Goal: Information Seeking & Learning: Learn about a topic

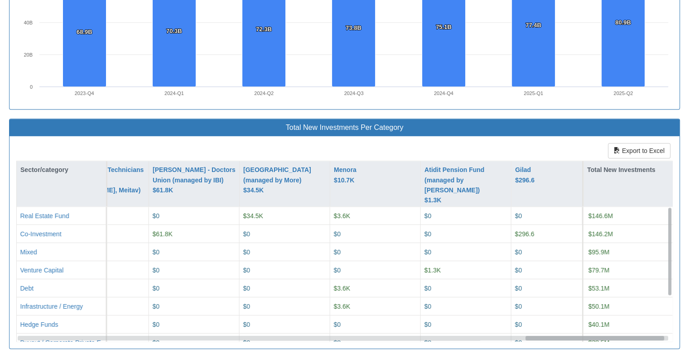
scroll to position [0, 2423]
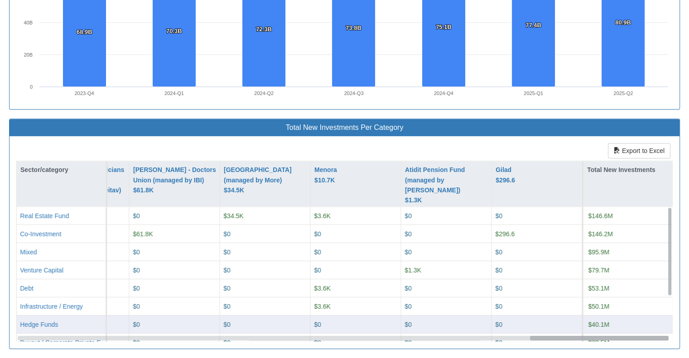
drag, startPoint x: 139, startPoint y: 335, endPoint x: 660, endPoint y: 321, distance: 520.8
click at [671, 336] on div "Real Estate Fund $76.2M $0 $20.2M $12M $11.2M $8.1M $8.4M $7.1K $0 $0 $0 $0 $9.…" at bounding box center [344, 274] width 655 height 134
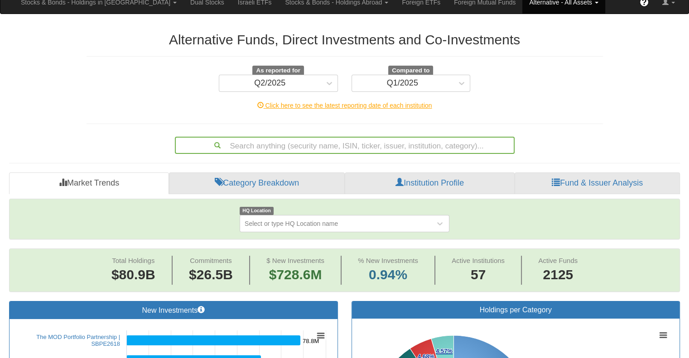
scroll to position [0, 0]
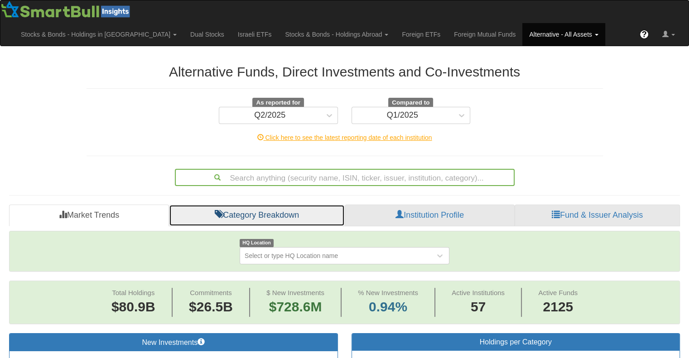
click at [285, 209] on link "Category Breakdown" at bounding box center [257, 216] width 176 height 22
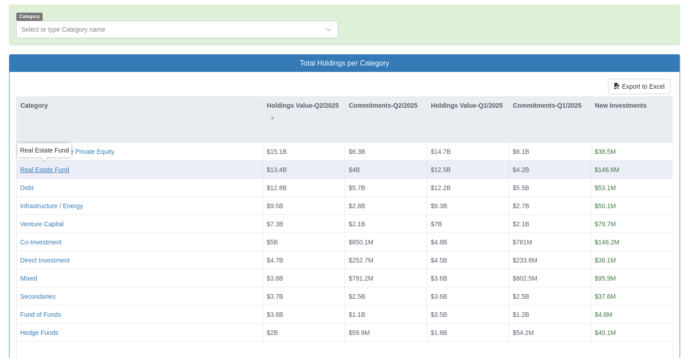
click at [44, 170] on div "Real Estate Fund" at bounding box center [44, 169] width 49 height 9
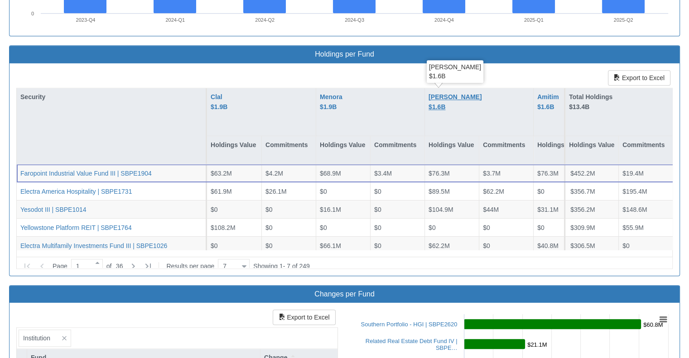
click at [434, 92] on div "[PERSON_NAME] $1.6B" at bounding box center [454, 102] width 53 height 20
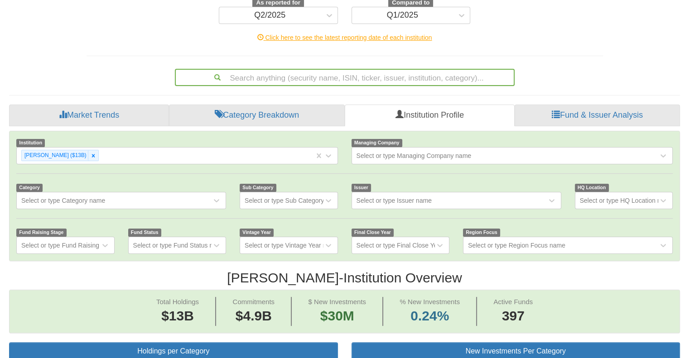
scroll to position [136, 0]
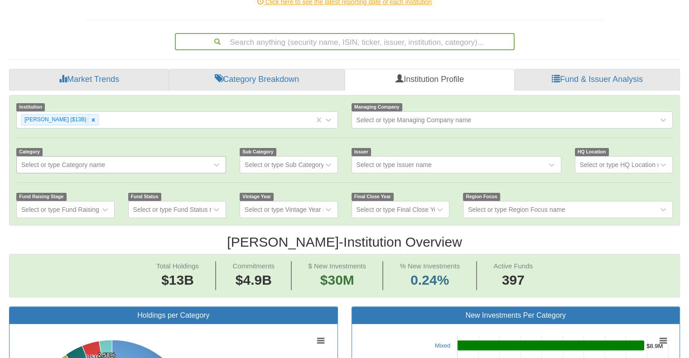
click at [106, 163] on div "Select or type Category name" at bounding box center [114, 165] width 195 height 14
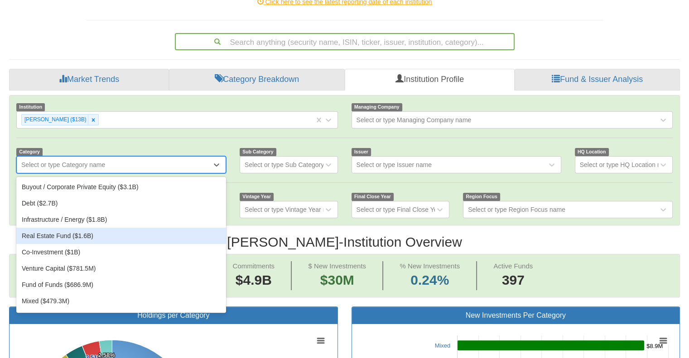
click at [79, 231] on div "Real Estate Fund ($1.6B)" at bounding box center [121, 236] width 210 height 16
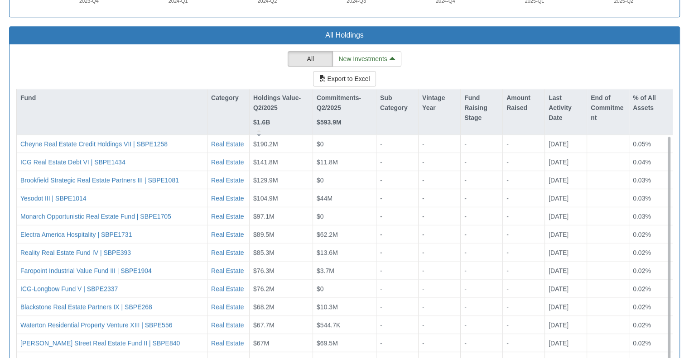
scroll to position [815, 0]
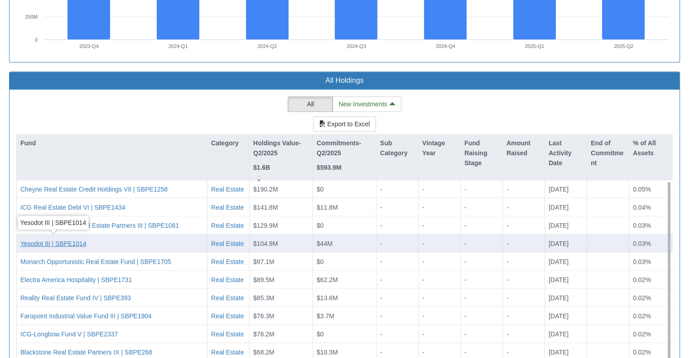
click at [34, 239] on div "Yesodot III | SBPE1014" at bounding box center [53, 243] width 66 height 9
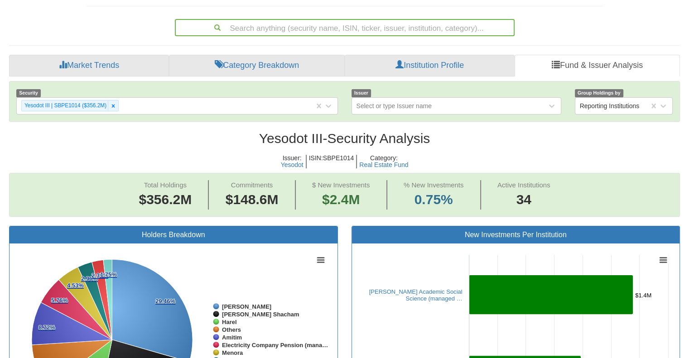
scroll to position [133, 0]
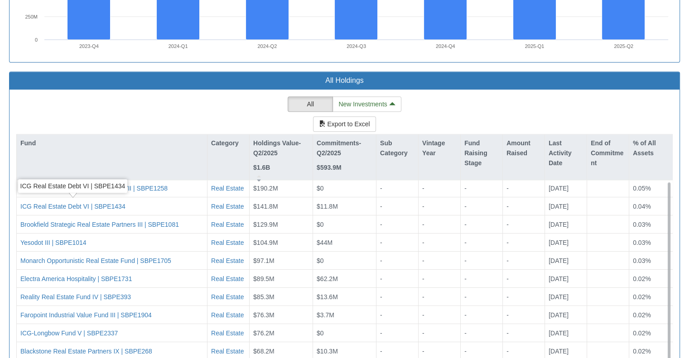
scroll to position [15, 0]
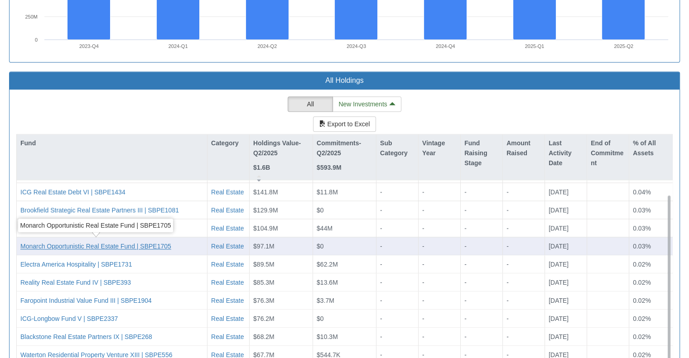
click at [94, 246] on div "Monarch Opportunistic Real Estate Fund | SBPE1705" at bounding box center [95, 245] width 151 height 9
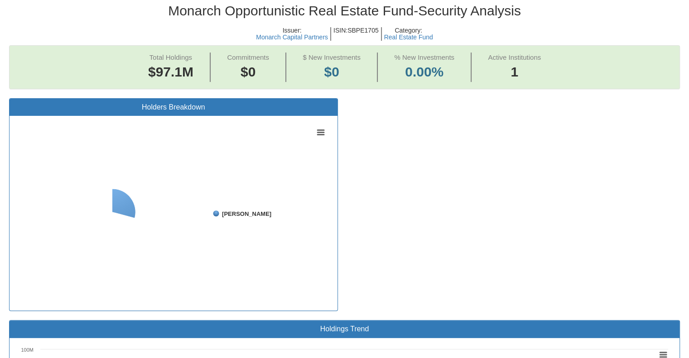
scroll to position [317, 0]
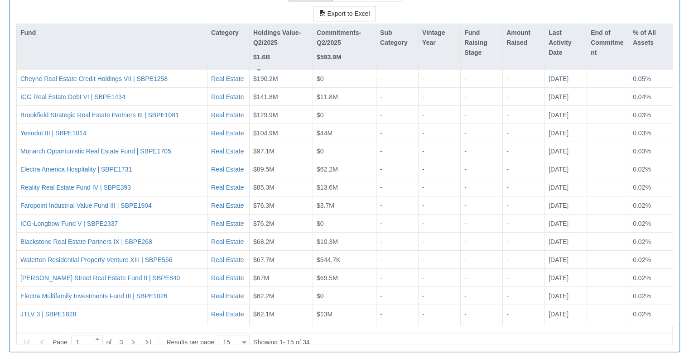
scroll to position [928, 0]
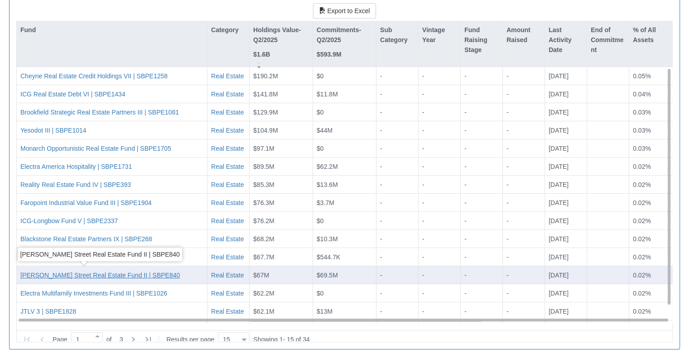
click at [96, 273] on div "[PERSON_NAME] Street Real Estate Fund II | SBPE840" at bounding box center [99, 274] width 159 height 9
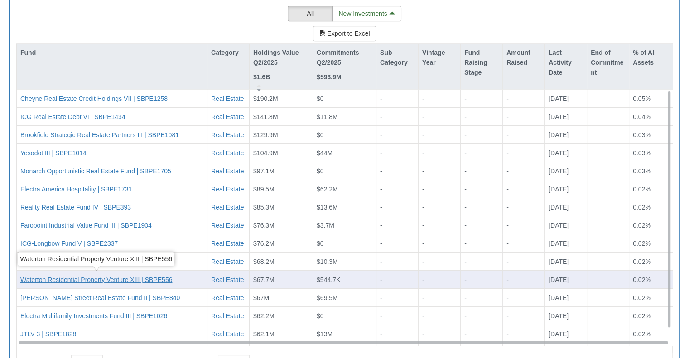
click at [113, 277] on div "Waterton Residential Property Venture XIII | SBPE556" at bounding box center [96, 279] width 152 height 9
